Goal: Task Accomplishment & Management: Manage account settings

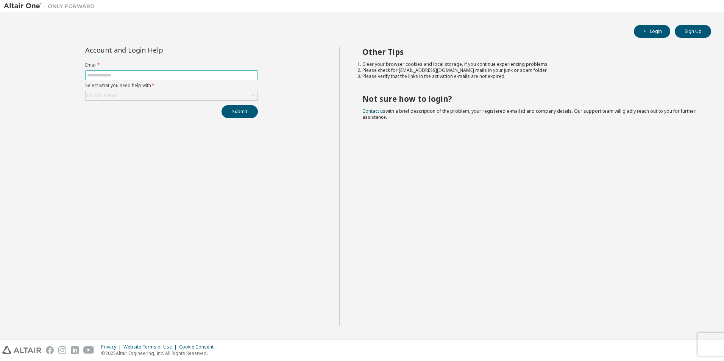
click at [100, 77] on input "text" at bounding box center [171, 75] width 169 height 6
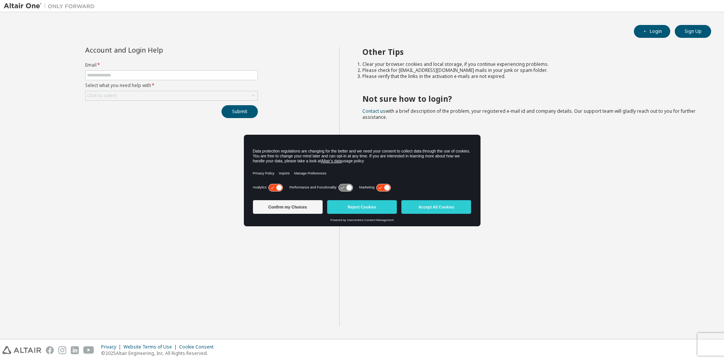
click at [120, 112] on div "Submit" at bounding box center [171, 111] width 173 height 13
click at [116, 68] on label "Email *" at bounding box center [171, 65] width 173 height 6
click at [438, 211] on button "Accept All Cookies" at bounding box center [437, 207] width 70 height 14
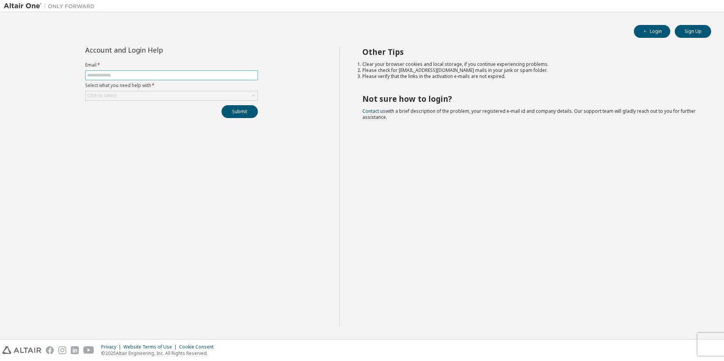
click at [103, 76] on input "text" at bounding box center [171, 75] width 169 height 6
type input "**********"
click at [117, 94] on div "Click to select" at bounding box center [102, 96] width 32 height 8
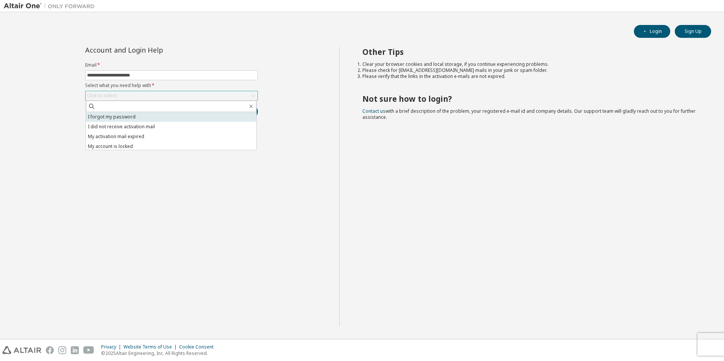
click at [115, 119] on li "I forgot my password" at bounding box center [171, 117] width 171 height 10
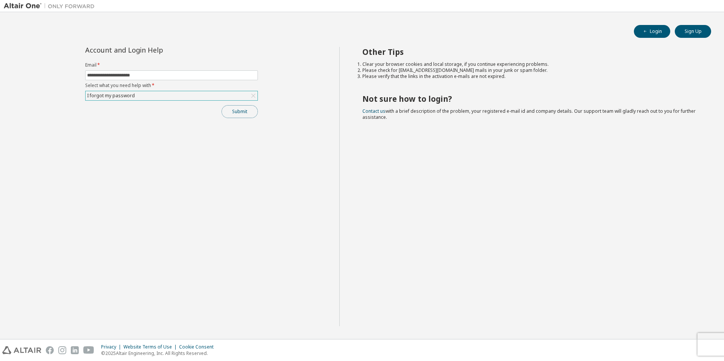
click at [243, 114] on button "Submit" at bounding box center [240, 111] width 36 height 13
click at [655, 31] on button "Login" at bounding box center [652, 31] width 36 height 13
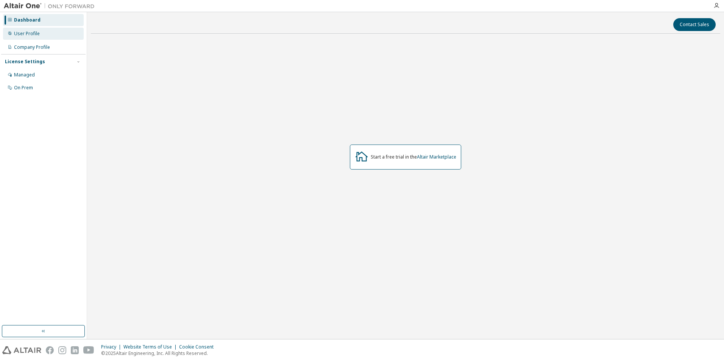
click at [28, 36] on div "User Profile" at bounding box center [27, 34] width 26 height 6
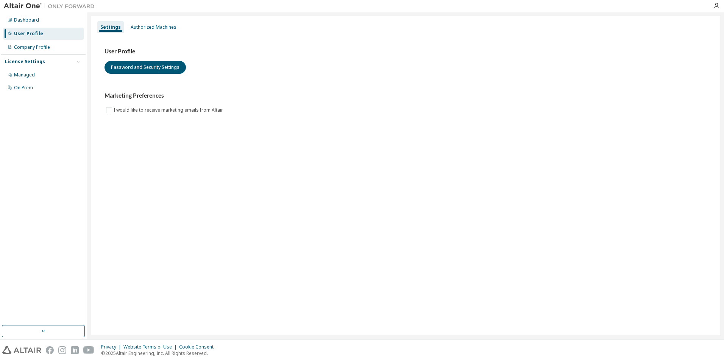
click at [19, 5] on img at bounding box center [51, 6] width 95 height 8
